Goal: Book appointment/travel/reservation

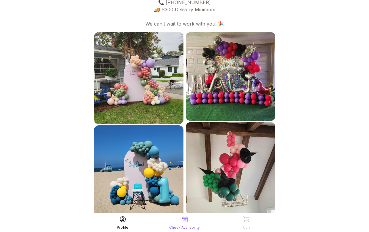
scroll to position [276, 0]
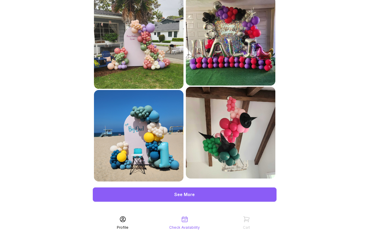
click at [183, 194] on div "See More" at bounding box center [185, 195] width 184 height 14
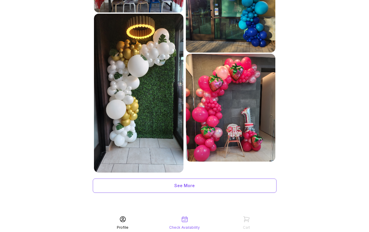
scroll to position [513, 0]
click at [184, 224] on div "Check Availability" at bounding box center [185, 223] width 62 height 14
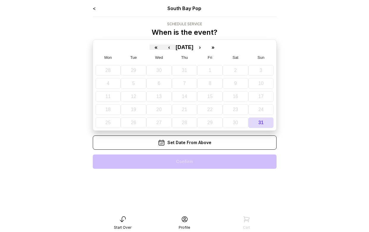
scroll to position [3, 0]
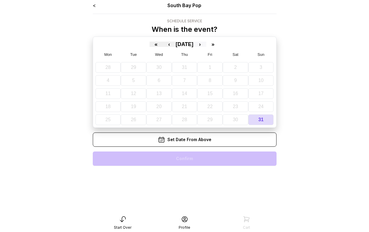
click at [207, 44] on button "›" at bounding box center [199, 44] width 13 height 5
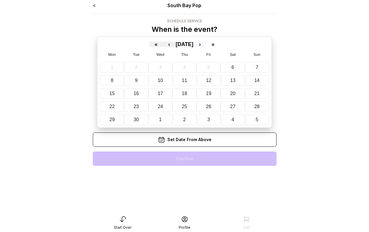
click at [207, 43] on button "›" at bounding box center [199, 44] width 13 height 5
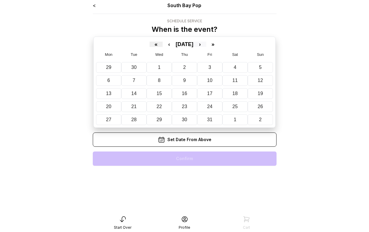
click at [207, 43] on button "›" at bounding box center [199, 44] width 13 height 5
click at [238, 93] on abbr "15" at bounding box center [235, 93] width 5 height 5
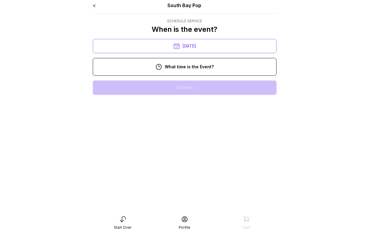
click at [194, 144] on div "1:00 pm" at bounding box center [185, 145] width 174 height 14
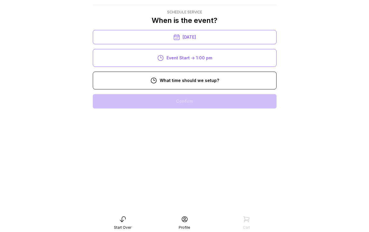
click at [194, 159] on div "11:00 am" at bounding box center [185, 159] width 174 height 14
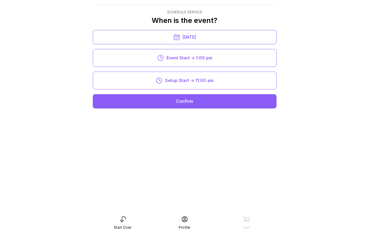
click at [205, 103] on div "Confirm" at bounding box center [185, 101] width 184 height 14
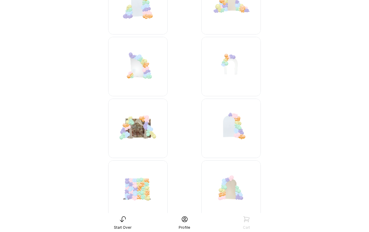
scroll to position [838, 0]
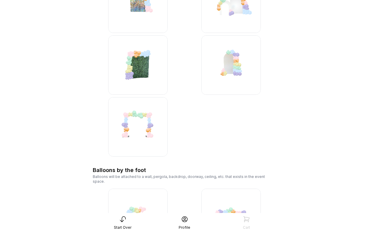
click at [229, 73] on img at bounding box center [232, 65] width 60 height 60
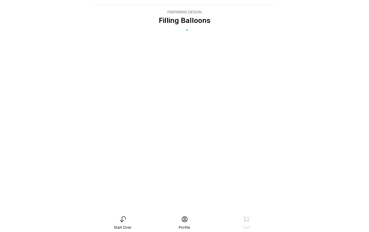
scroll to position [12, 0]
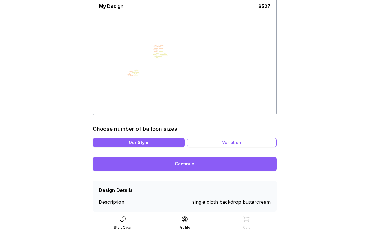
scroll to position [55, 0]
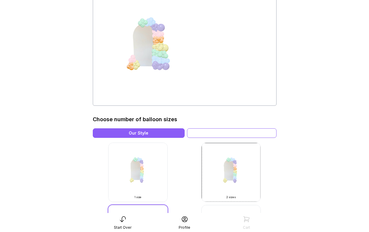
click at [233, 133] on div "Variation" at bounding box center [232, 134] width 90 height 10
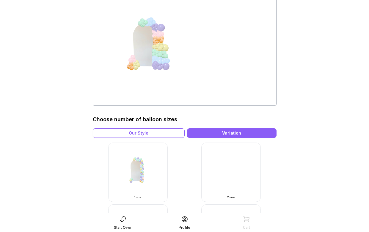
scroll to position [118, 0]
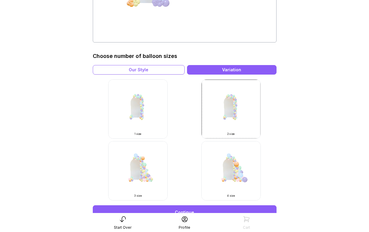
click at [141, 117] on img at bounding box center [138, 109] width 60 height 60
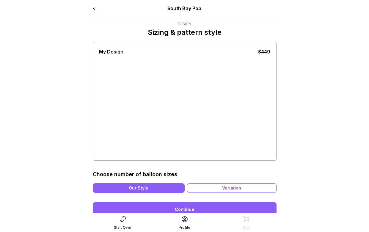
click at [151, 69] on div "My Design $449" at bounding box center [184, 101] width 171 height 116
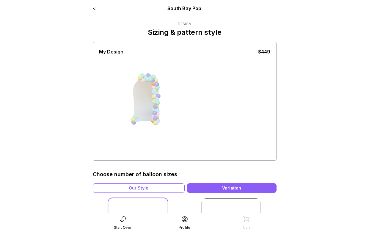
scroll to position [55, 0]
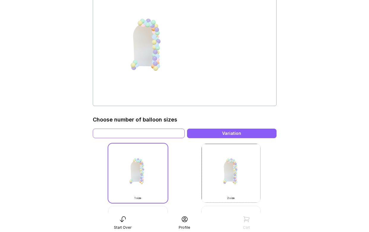
click at [164, 134] on div "Our Style" at bounding box center [139, 134] width 92 height 10
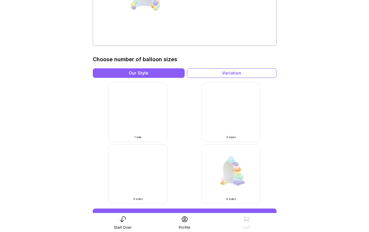
scroll to position [115, 0]
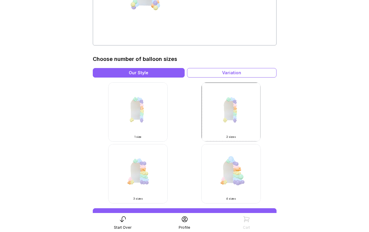
click at [151, 127] on img at bounding box center [138, 112] width 60 height 60
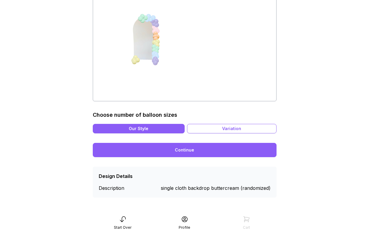
scroll to position [60, 0]
click at [180, 150] on link "Continue" at bounding box center [185, 150] width 184 height 14
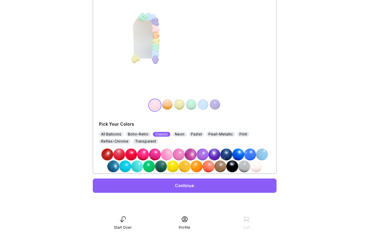
scroll to position [61, 0]
click at [243, 131] on div "Pick Your Colors All Balloons Boho-Retro Classic Neon Pastel Pearl-Metallic Pri…" at bounding box center [184, 145] width 171 height 56
click at [243, 133] on div "Print" at bounding box center [244, 134] width 12 height 5
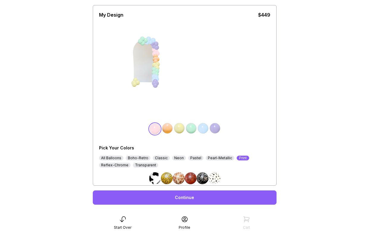
click at [119, 159] on div "All Balloons" at bounding box center [111, 158] width 24 height 5
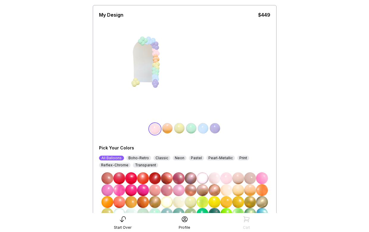
click at [138, 158] on div "Boho-Retro" at bounding box center [139, 158] width 25 height 5
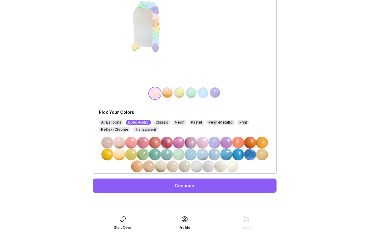
scroll to position [73, 0]
click at [138, 169] on img at bounding box center [137, 167] width 12 height 12
click at [168, 95] on img at bounding box center [168, 93] width 12 height 12
click at [179, 93] on img at bounding box center [180, 93] width 12 height 12
click at [193, 94] on img at bounding box center [191, 93] width 12 height 12
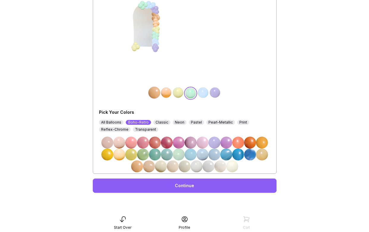
click at [216, 154] on img at bounding box center [215, 155] width 12 height 12
click at [214, 95] on img at bounding box center [215, 93] width 12 height 12
click at [237, 142] on img at bounding box center [238, 143] width 12 height 12
click at [136, 88] on div at bounding box center [184, 93] width 171 height 13
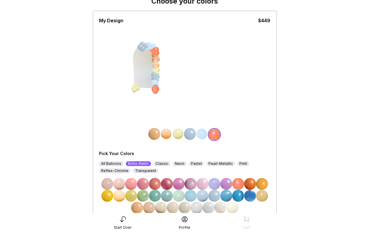
scroll to position [31, 0]
click at [238, 186] on img at bounding box center [238, 184] width 12 height 12
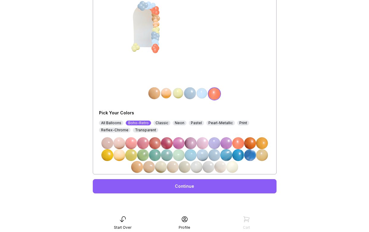
click at [249, 143] on img at bounding box center [250, 144] width 12 height 12
click at [238, 143] on img at bounding box center [238, 144] width 12 height 12
click at [157, 96] on img at bounding box center [155, 94] width 12 height 12
click at [166, 95] on img at bounding box center [168, 94] width 12 height 12
click at [125, 154] on img at bounding box center [119, 155] width 12 height 12
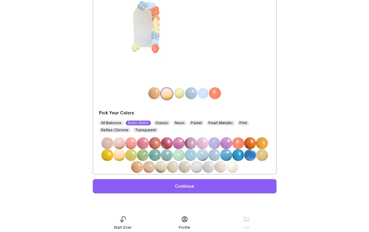
click at [111, 152] on img at bounding box center [108, 155] width 12 height 12
click at [263, 143] on img at bounding box center [262, 144] width 12 height 12
click at [235, 165] on img at bounding box center [233, 167] width 12 height 12
click at [120, 155] on img at bounding box center [119, 155] width 12 height 12
click at [130, 155] on img at bounding box center [131, 155] width 12 height 12
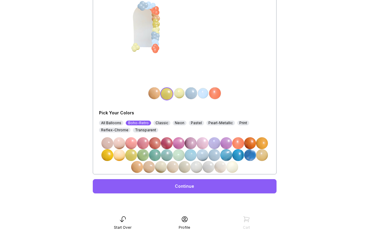
click at [122, 151] on img at bounding box center [119, 155] width 12 height 12
click at [118, 158] on img at bounding box center [119, 155] width 12 height 12
click at [108, 158] on img at bounding box center [108, 155] width 12 height 12
click at [252, 27] on div "My Design $449 Pick Your Colors All Balloons Boho-Retro Classic Neon Pastel Pea…" at bounding box center [184, 72] width 171 height 202
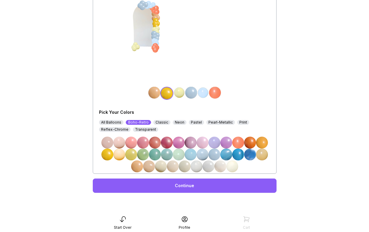
scroll to position [73, 0]
click at [192, 186] on link "Continue" at bounding box center [185, 186] width 184 height 14
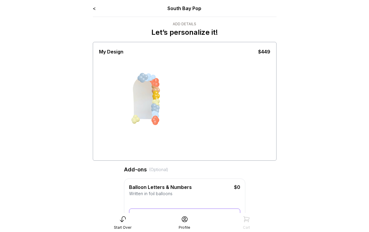
click at [94, 7] on link "<" at bounding box center [94, 8] width 3 height 6
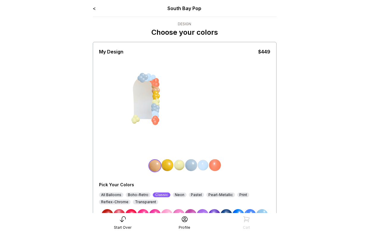
click at [188, 13] on div "< South Bay Pop Design Choose your colors My Design $449 Pick Your Colors All B…" at bounding box center [185, 132] width 184 height 254
click at [189, 8] on div "South Bay Pop" at bounding box center [184, 8] width 110 height 7
click at [92, 11] on div "< South Bay Pop Design Choose your colors My Design $449 Pick Your Colors All B…" at bounding box center [184, 140] width 193 height 281
click at [92, 9] on div "< South Bay Pop Design Choose your colors My Design $449 Pick Your Colors All B…" at bounding box center [184, 140] width 193 height 281
